Goal: Use online tool/utility: Utilize a website feature to perform a specific function

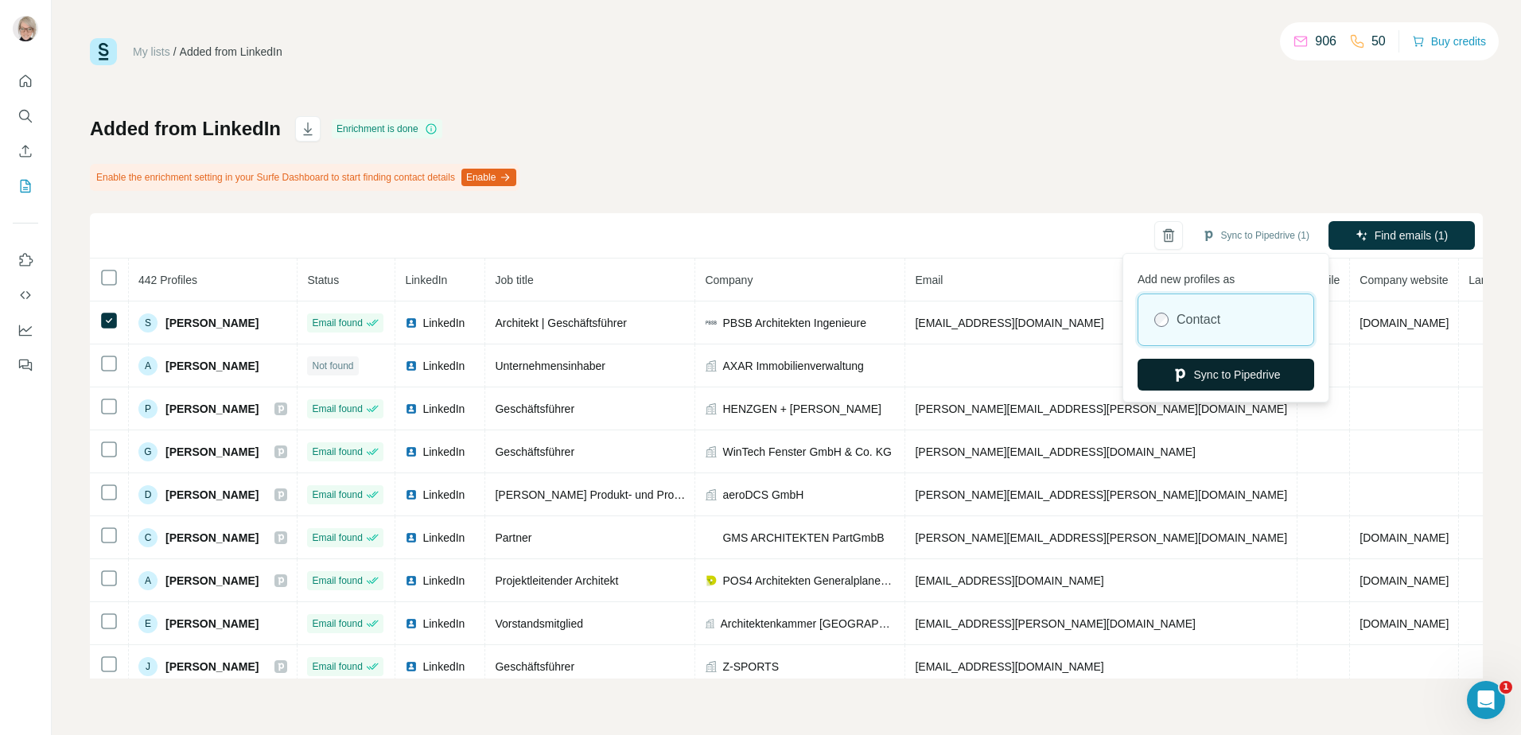
click at [1227, 372] on button "Sync to Pipedrive" at bounding box center [1226, 375] width 177 height 32
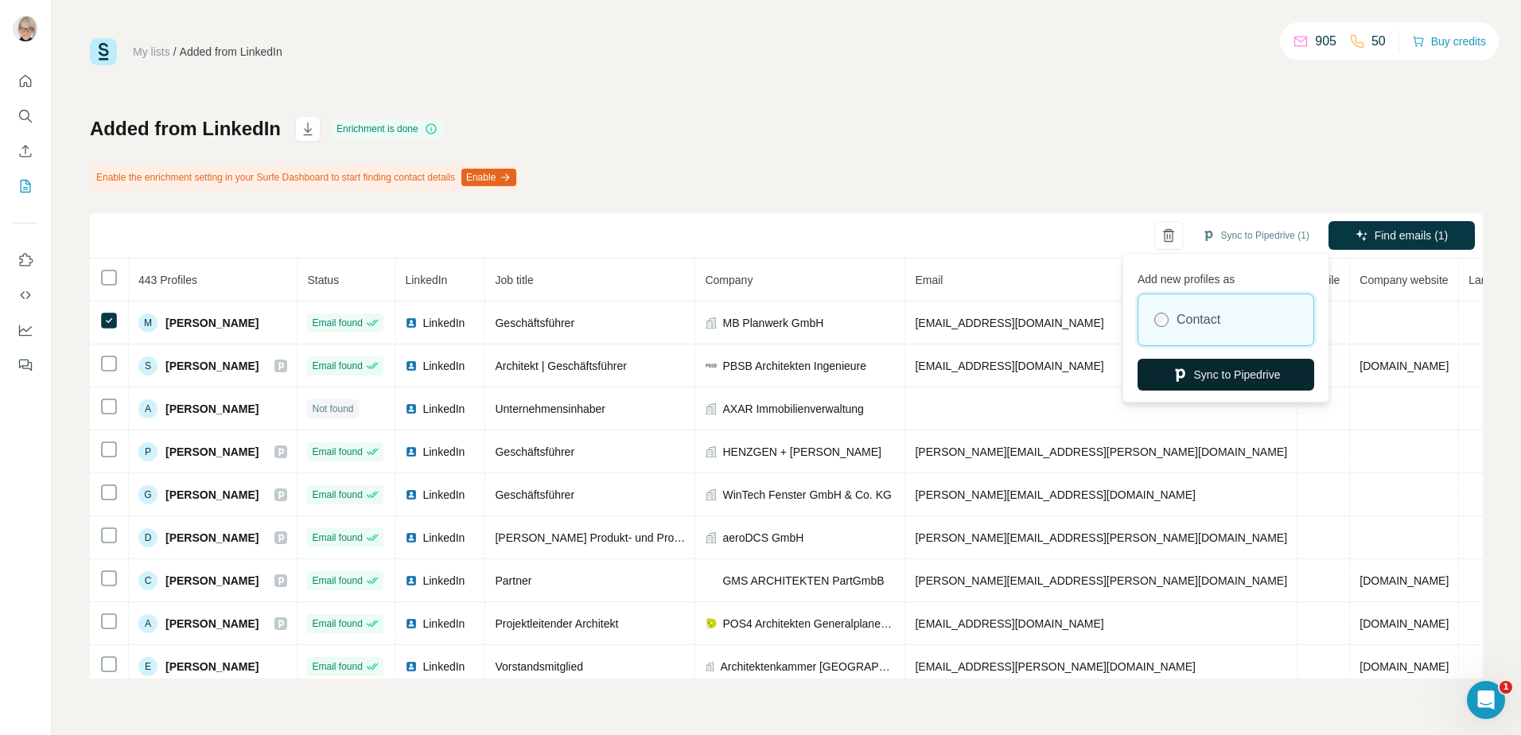
click at [1245, 379] on button "Sync to Pipedrive" at bounding box center [1226, 375] width 177 height 32
